Goal: Task Accomplishment & Management: Complete application form

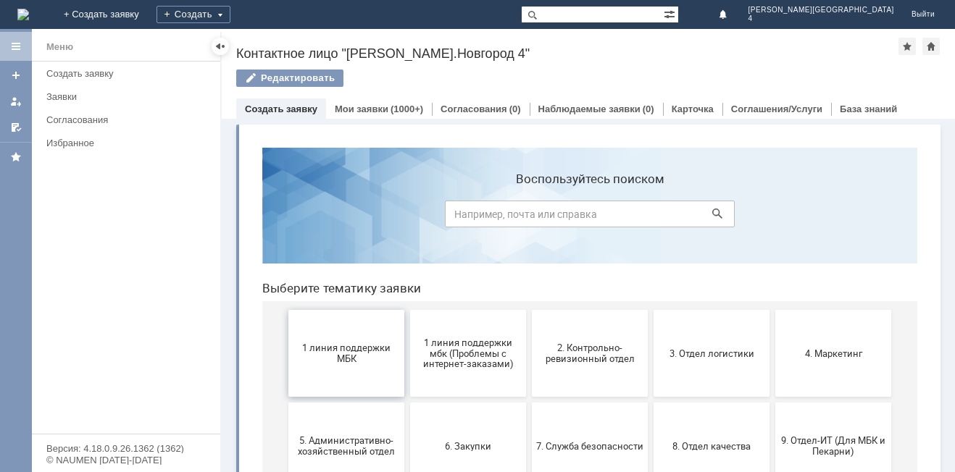
click at [362, 362] on span "1 линия поддержки МБК" at bounding box center [346, 354] width 107 height 22
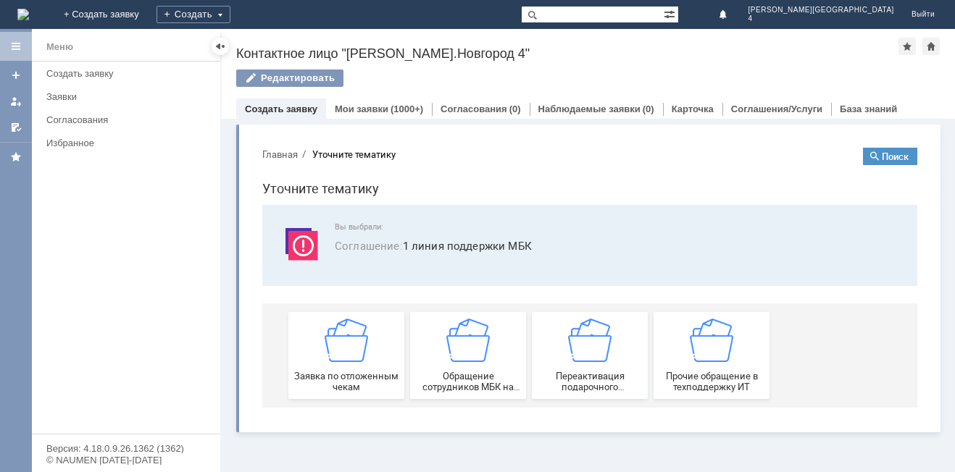
click at [362, 362] on img at bounding box center [346, 340] width 43 height 43
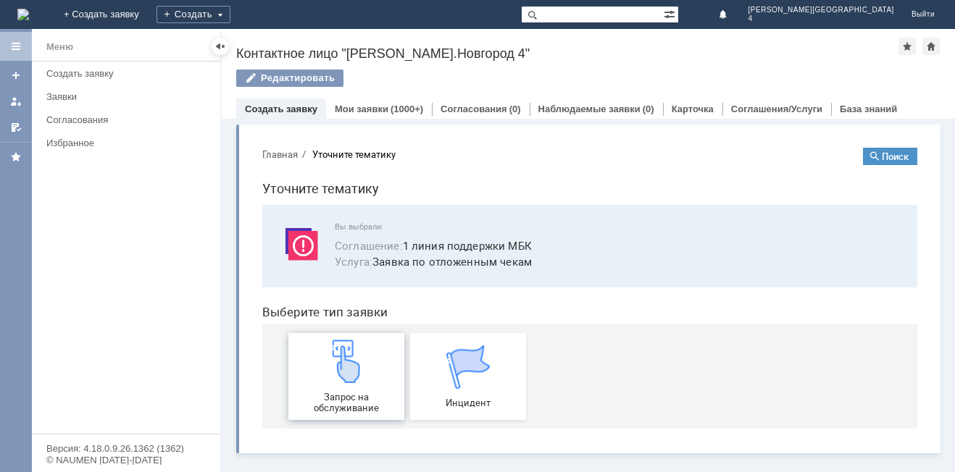
click at [359, 363] on img at bounding box center [346, 361] width 43 height 43
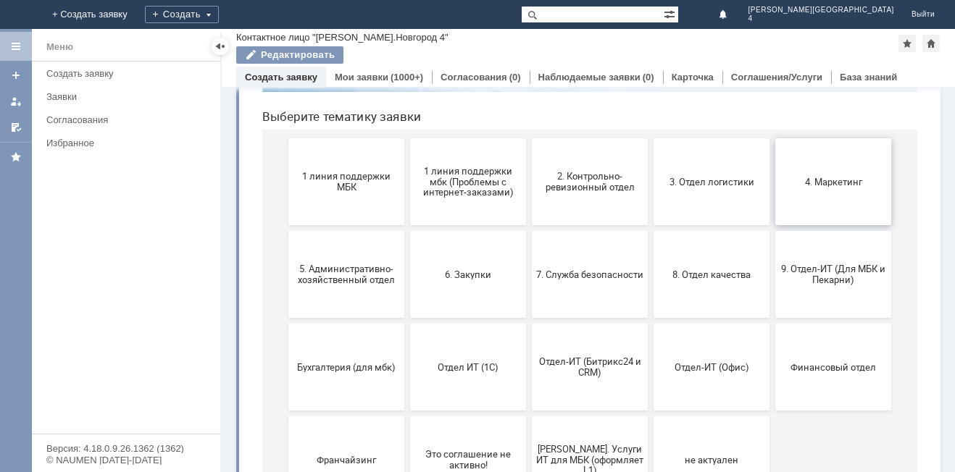
scroll to position [145, 0]
